Goal: Check status: Check status

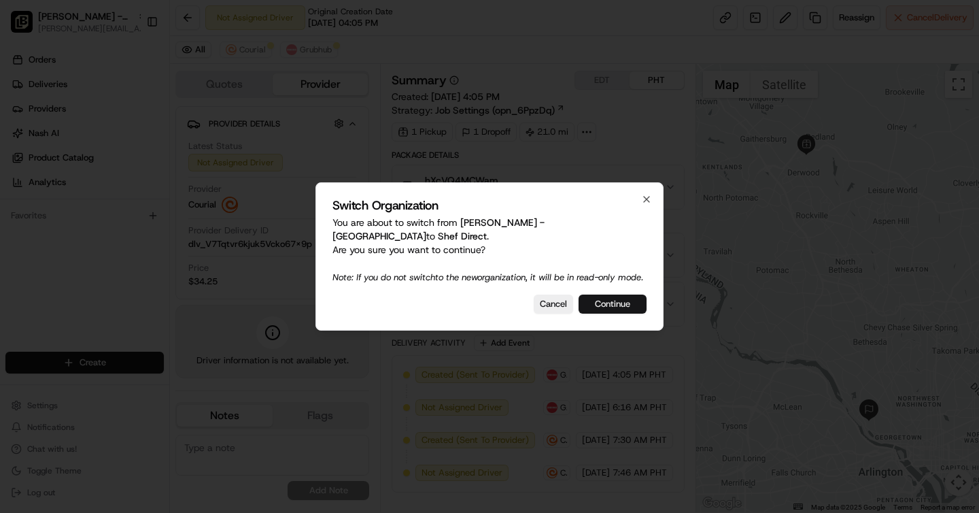
click at [613, 302] on button "Continue" at bounding box center [613, 303] width 68 height 19
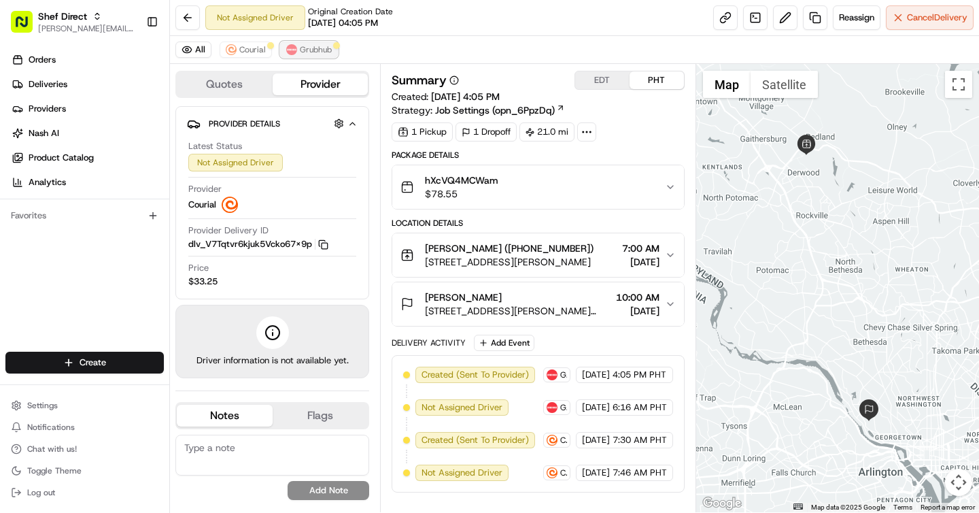
click at [287, 55] on button "Grubhub" at bounding box center [309, 49] width 58 height 16
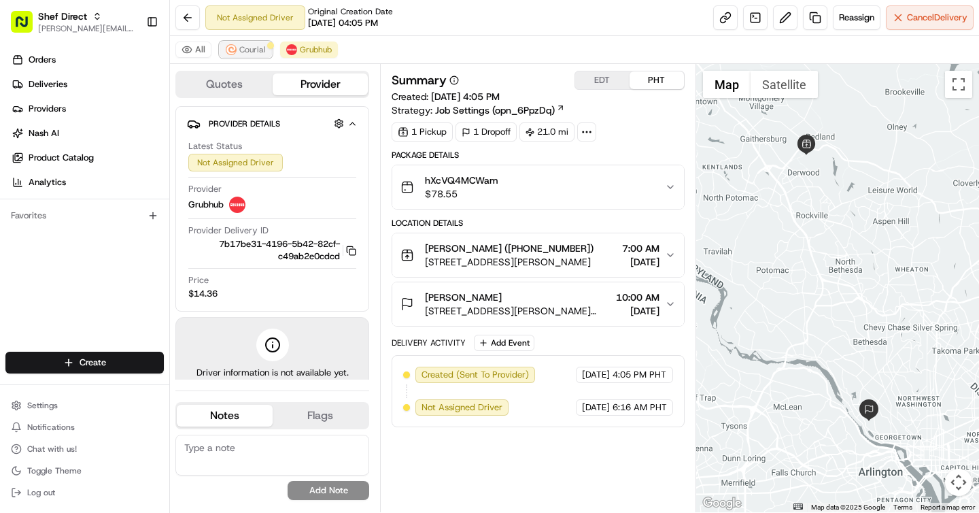
click at [257, 52] on span "Courial" at bounding box center [252, 49] width 27 height 11
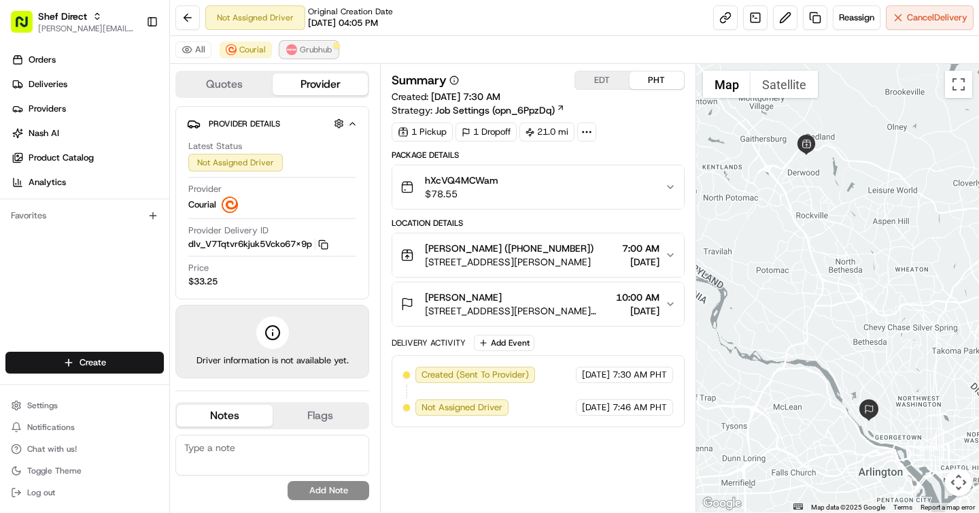
click at [303, 48] on span "Grubhub" at bounding box center [316, 49] width 32 height 11
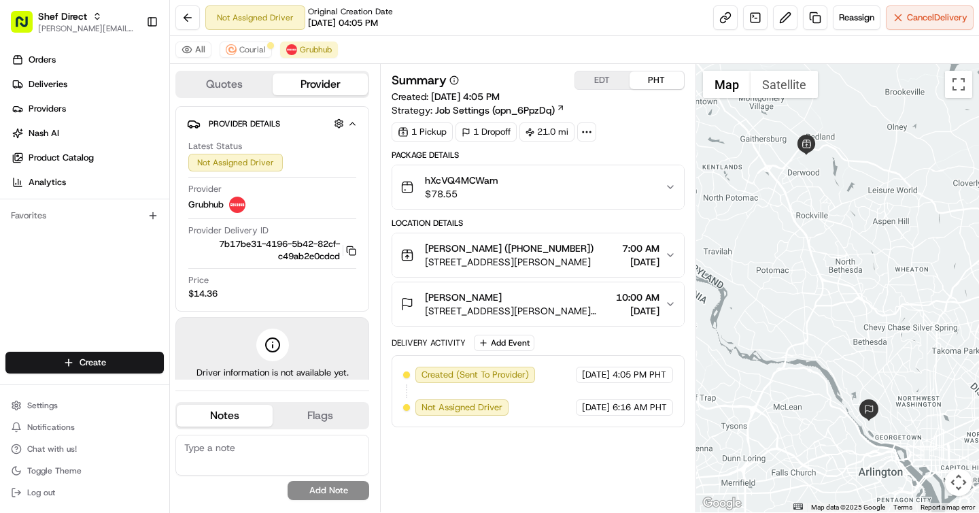
click at [595, 84] on button "EDT" at bounding box center [602, 80] width 54 height 18
click at [642, 82] on button "PHT" at bounding box center [657, 80] width 54 height 18
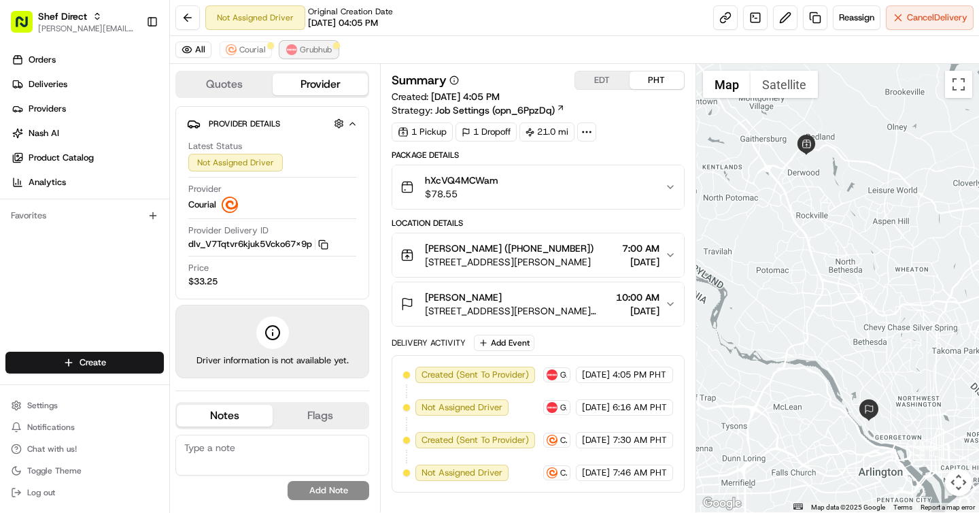
click at [313, 55] on button "Grubhub" at bounding box center [309, 49] width 58 height 16
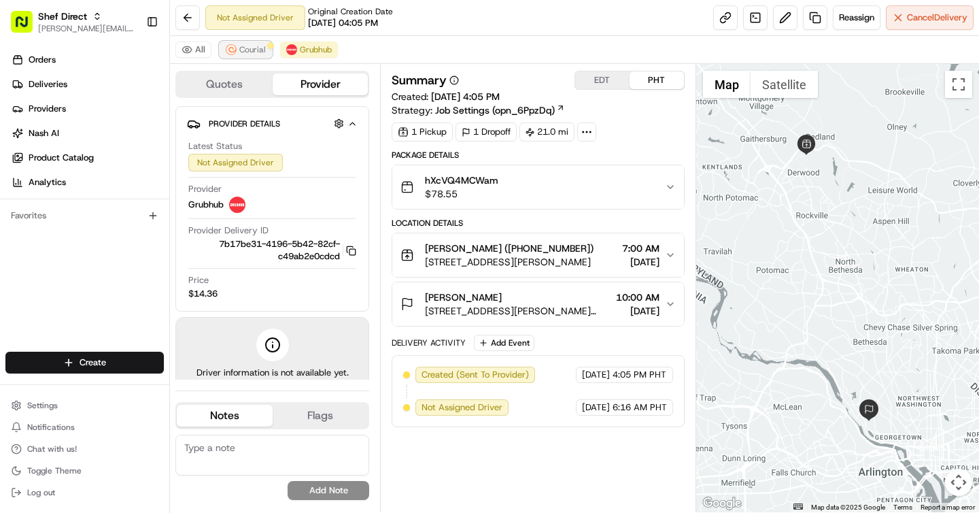
click at [241, 44] on button "Courial" at bounding box center [246, 49] width 52 height 16
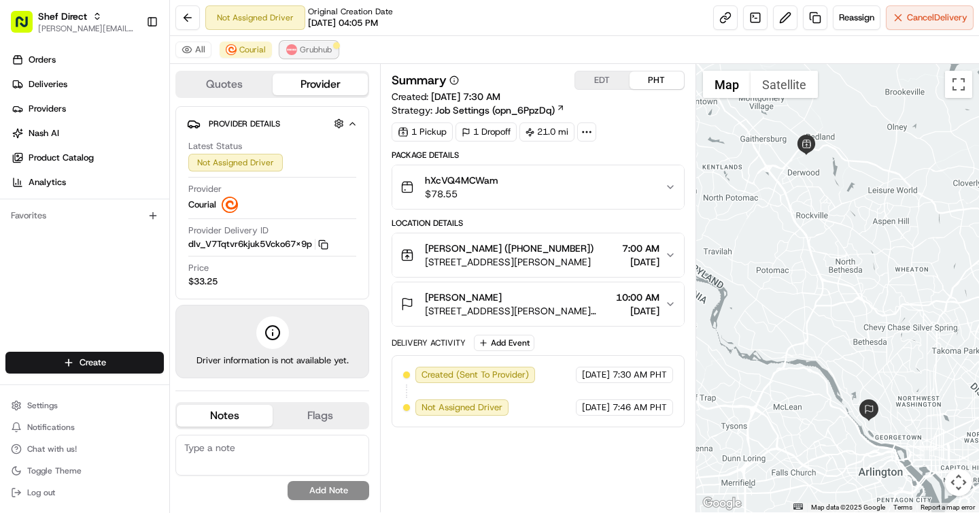
click at [307, 50] on span "Grubhub" at bounding box center [316, 49] width 32 height 11
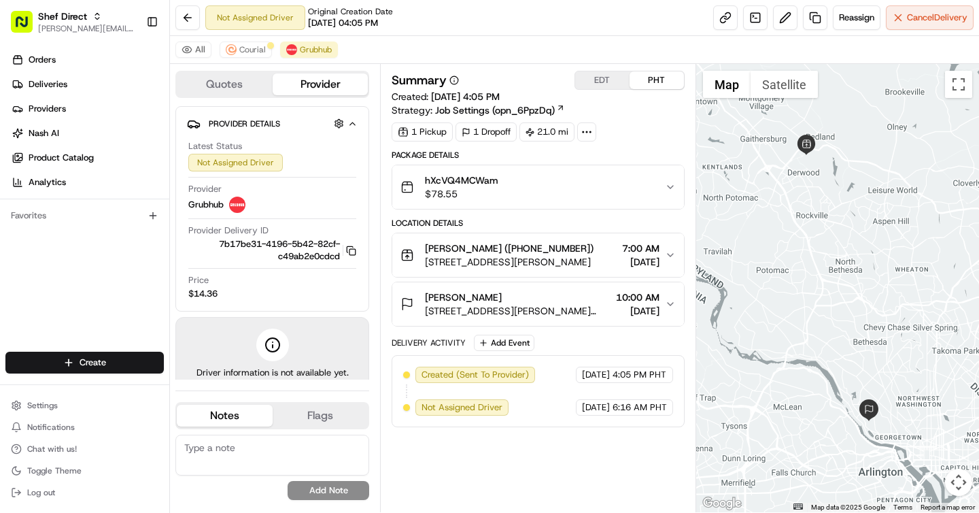
click at [619, 78] on button "EDT" at bounding box center [602, 80] width 54 height 18
click at [652, 66] on div "Summary EDT PHT Created: [DATE] 4:05 AM Strategy: Job Settings (opn_6PpzDq) 1 P…" at bounding box center [537, 288] width 315 height 448
click at [653, 78] on button "PHT" at bounding box center [657, 80] width 54 height 18
